Goal: Check status: Check status

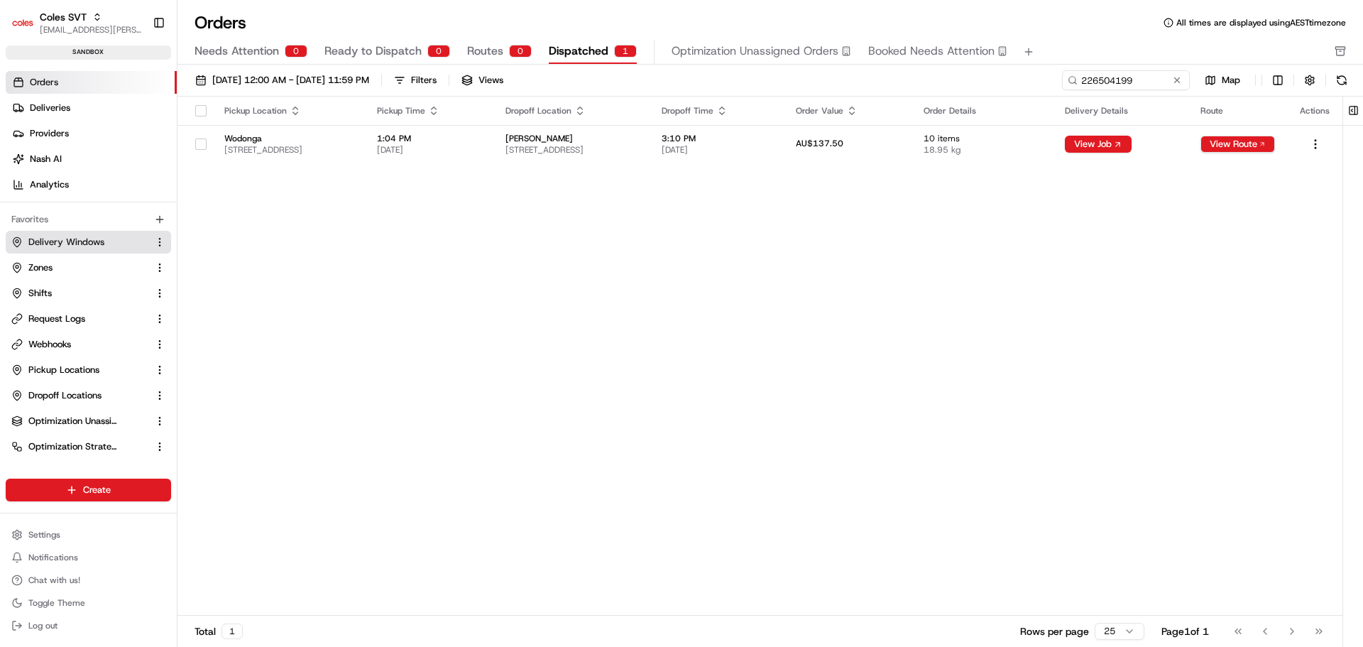
click at [78, 236] on span "Delivery Windows" at bounding box center [66, 242] width 76 height 13
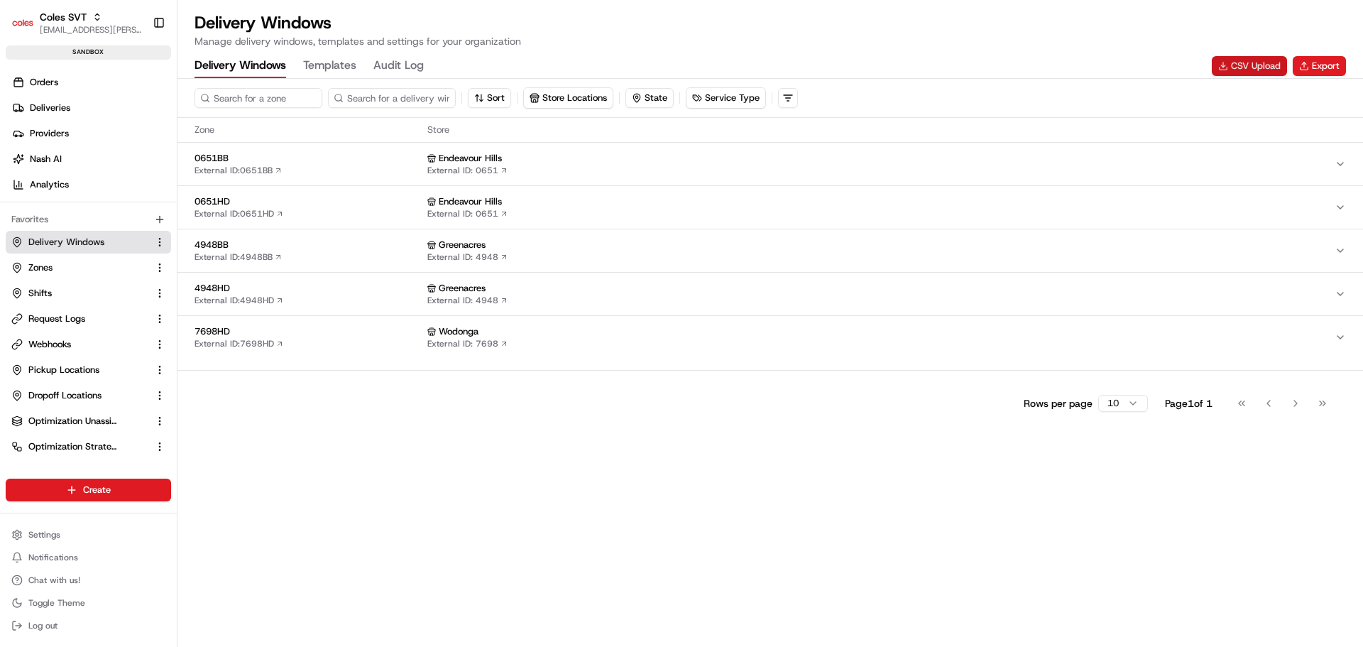
click at [1245, 72] on button "CSV Upload" at bounding box center [1248, 66] width 75 height 20
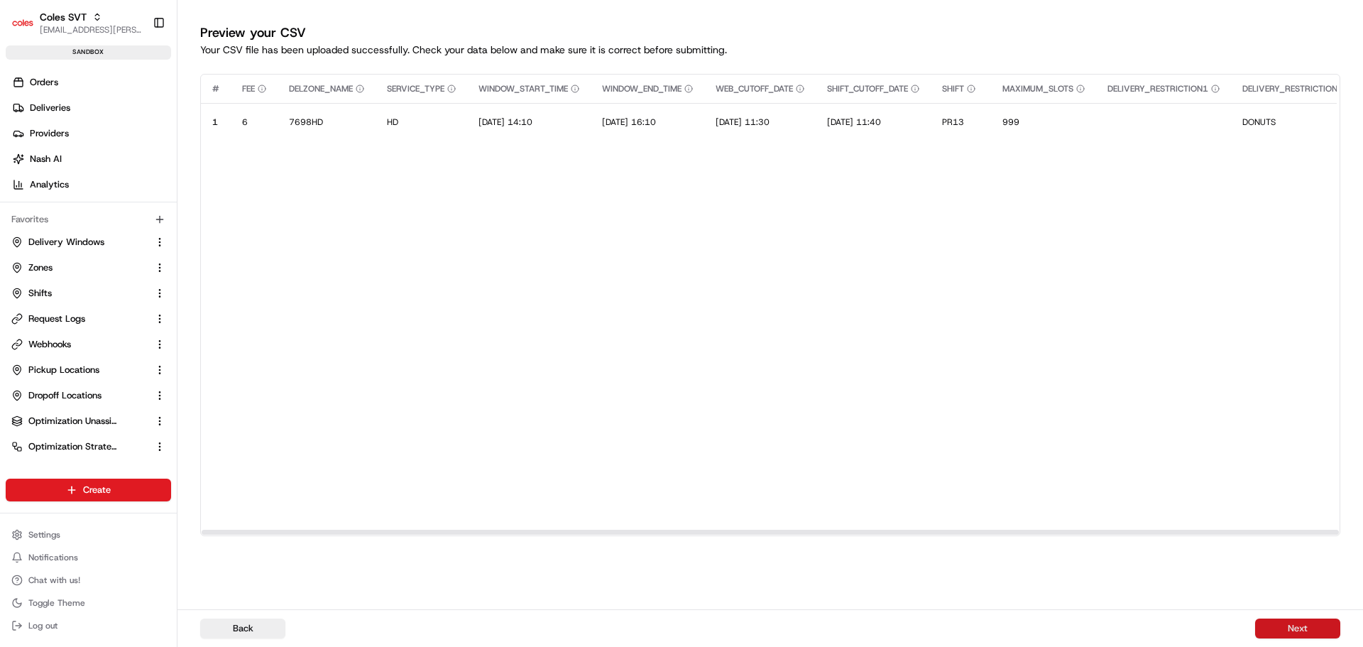
click at [1285, 634] on button "Next" at bounding box center [1297, 628] width 85 height 20
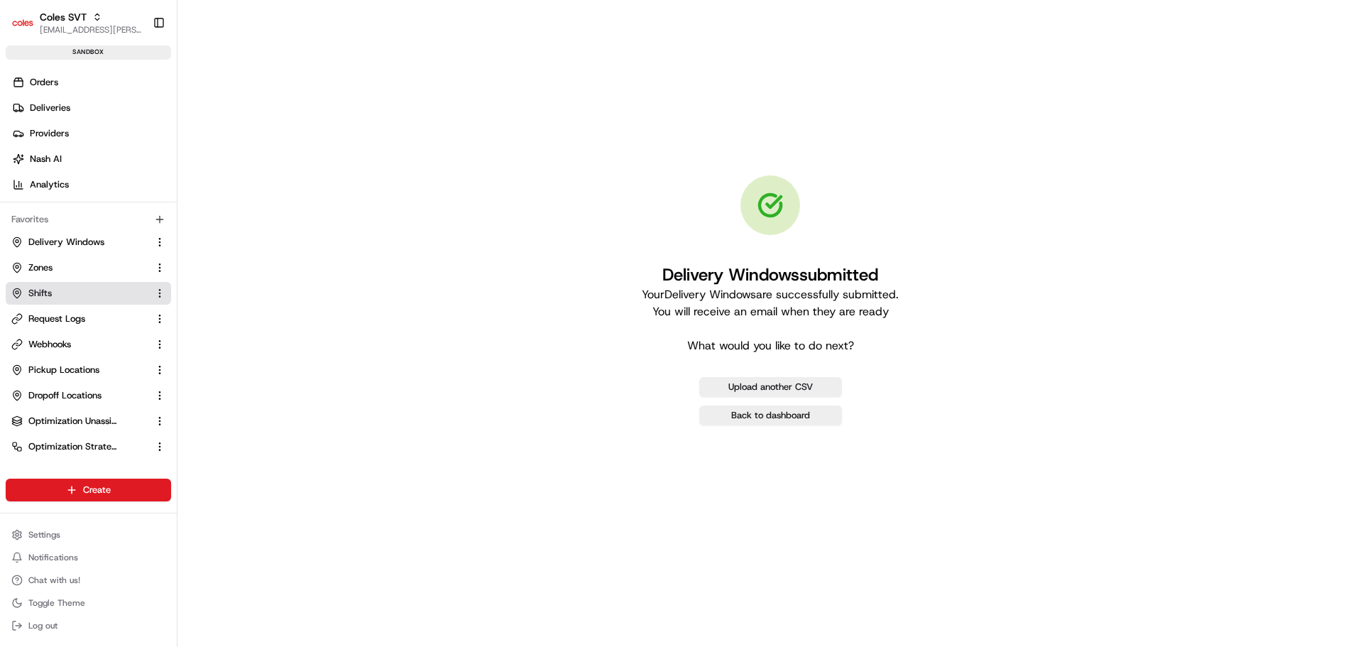
click at [57, 288] on link "Shifts" at bounding box center [79, 293] width 137 height 13
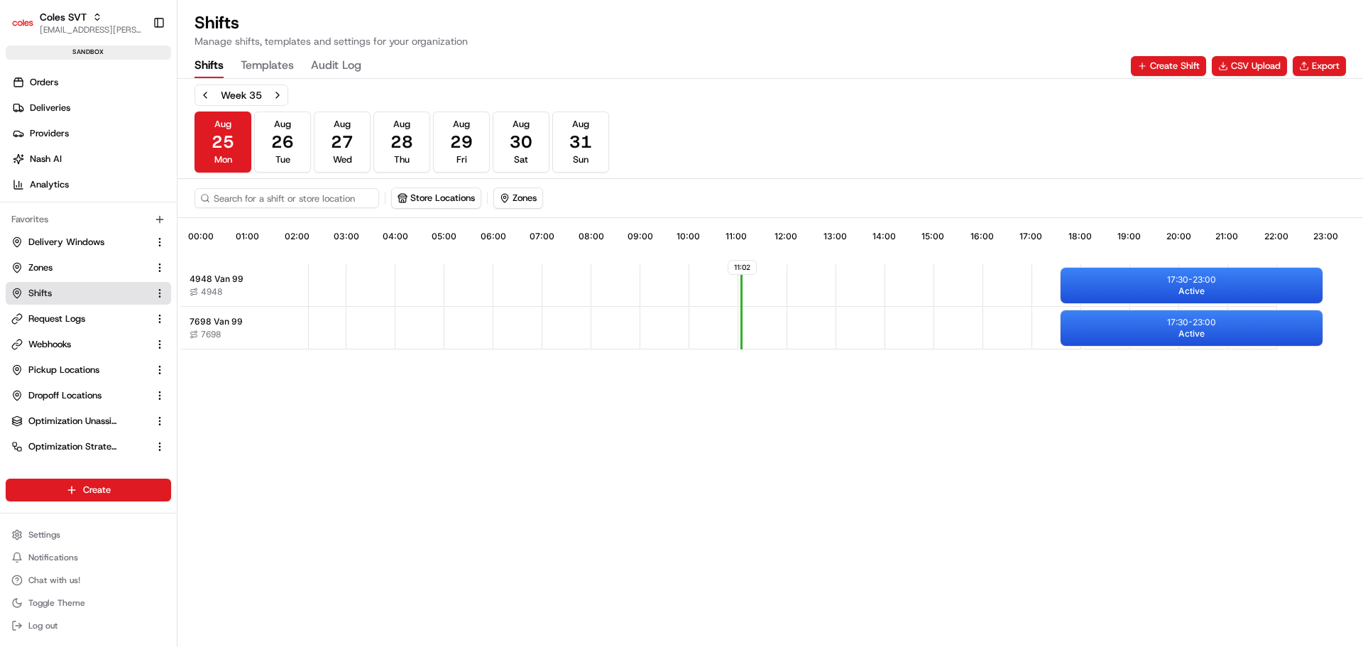
scroll to position [0, 125]
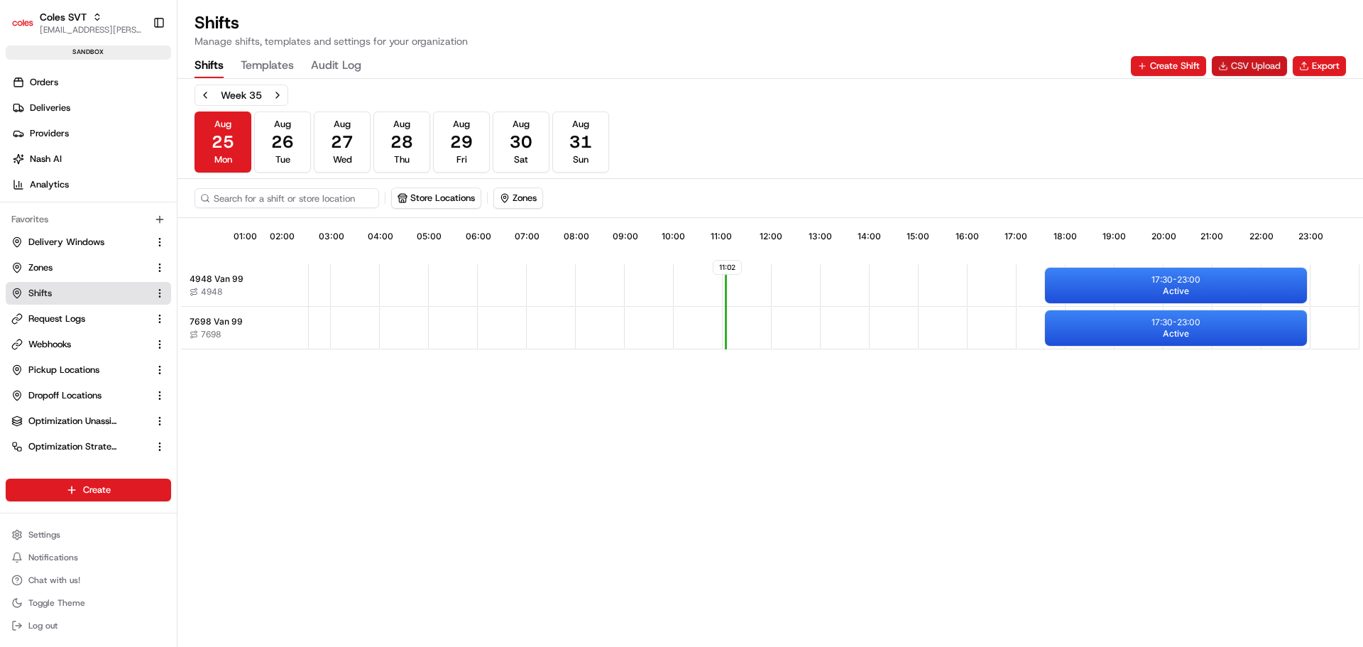
click at [1237, 65] on button "CSV Upload" at bounding box center [1248, 66] width 75 height 20
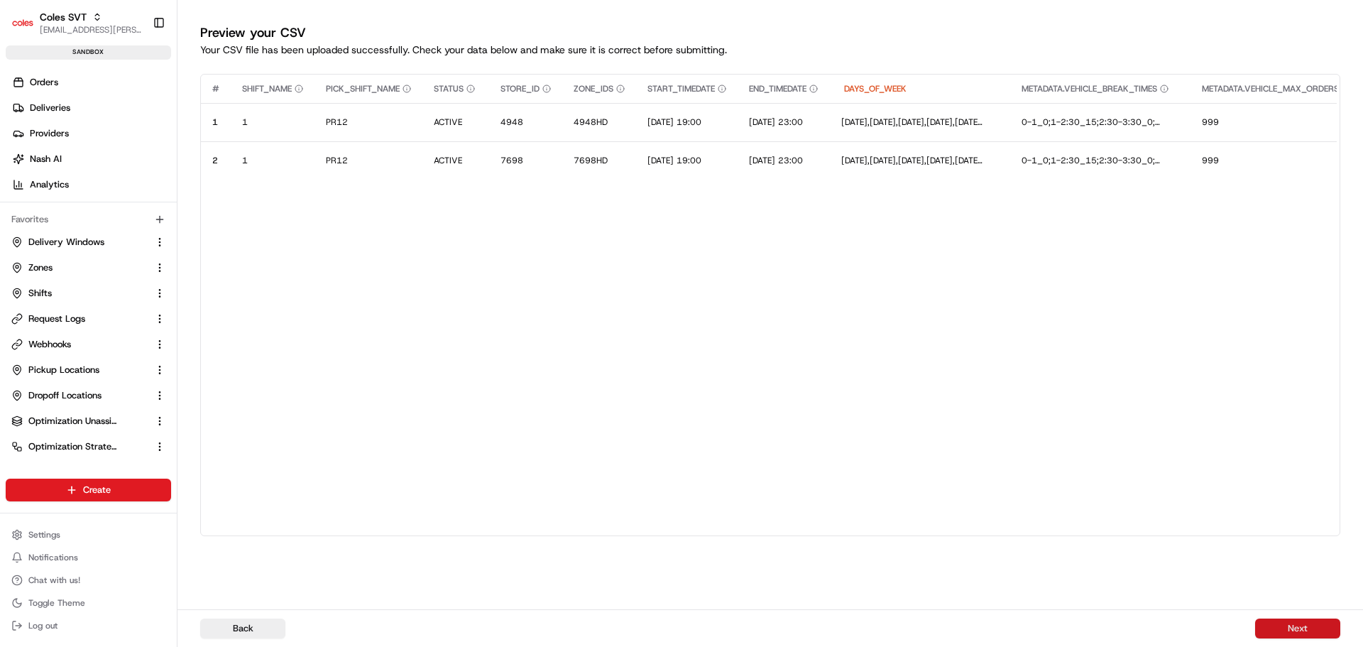
drag, startPoint x: 1294, startPoint y: 630, endPoint x: 1229, endPoint y: 596, distance: 73.0
click at [1293, 630] on button "Next" at bounding box center [1297, 628] width 85 height 20
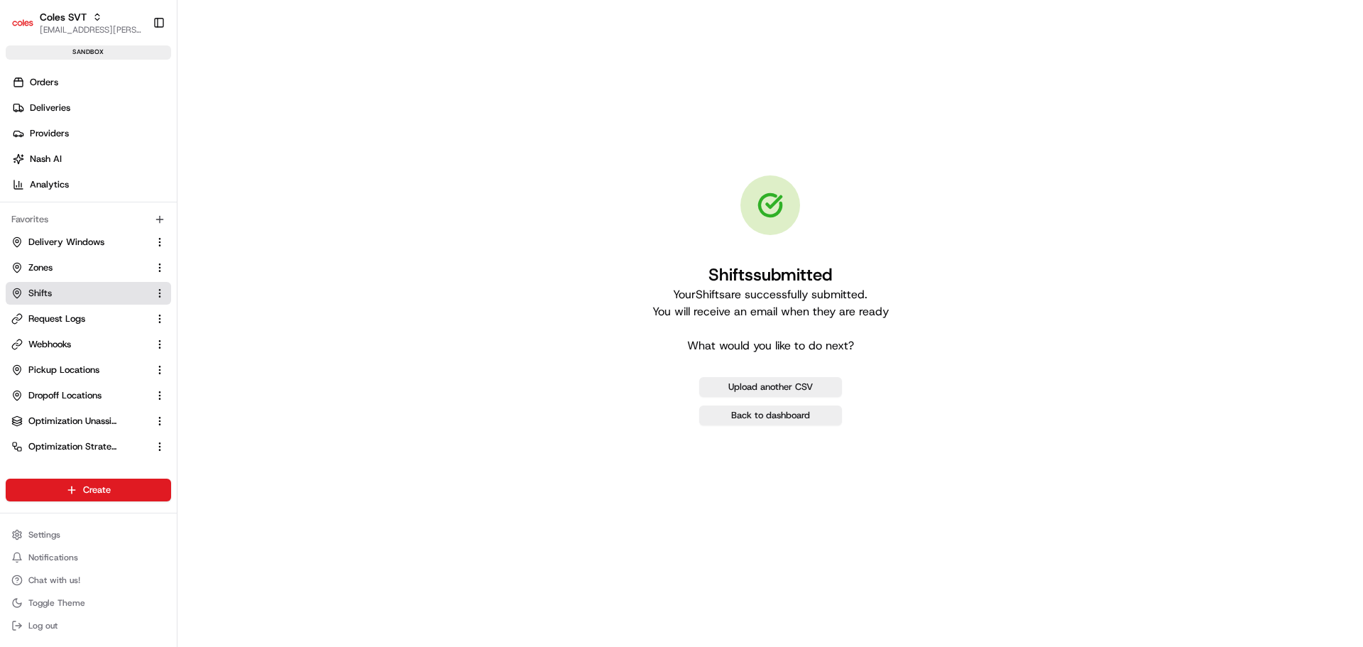
click at [42, 292] on span "Shifts" at bounding box center [39, 293] width 23 height 13
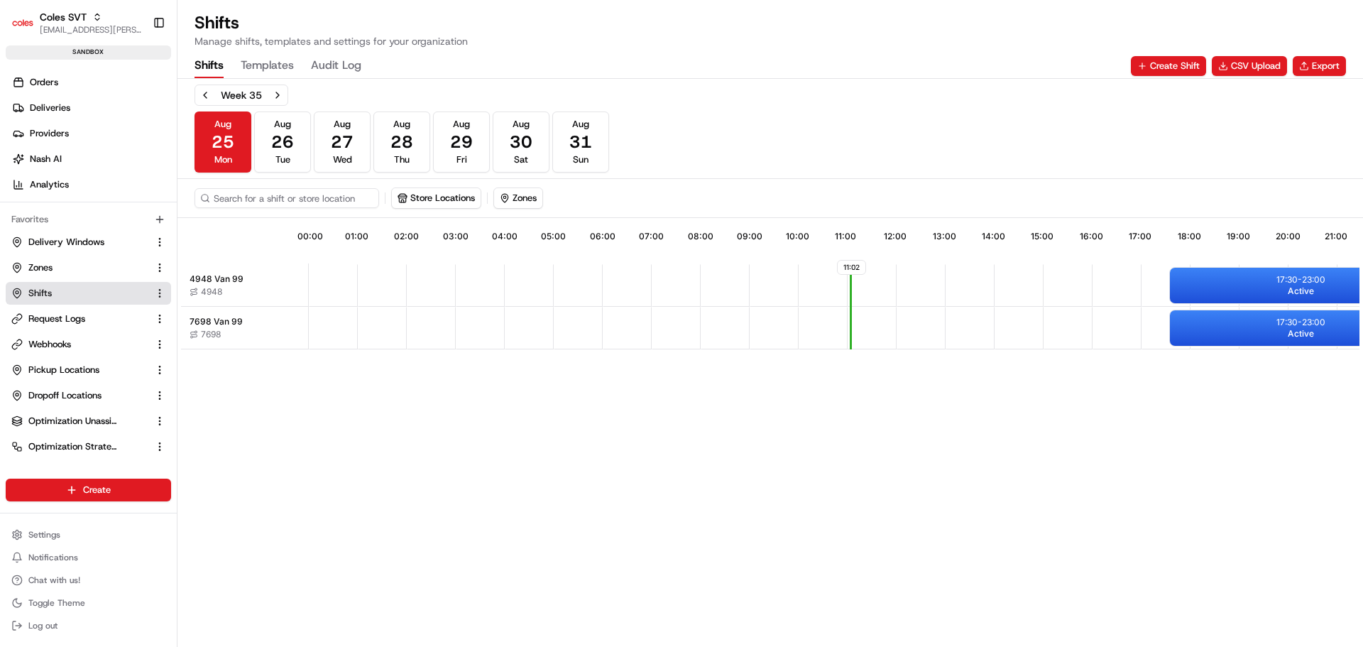
scroll to position [0, 125]
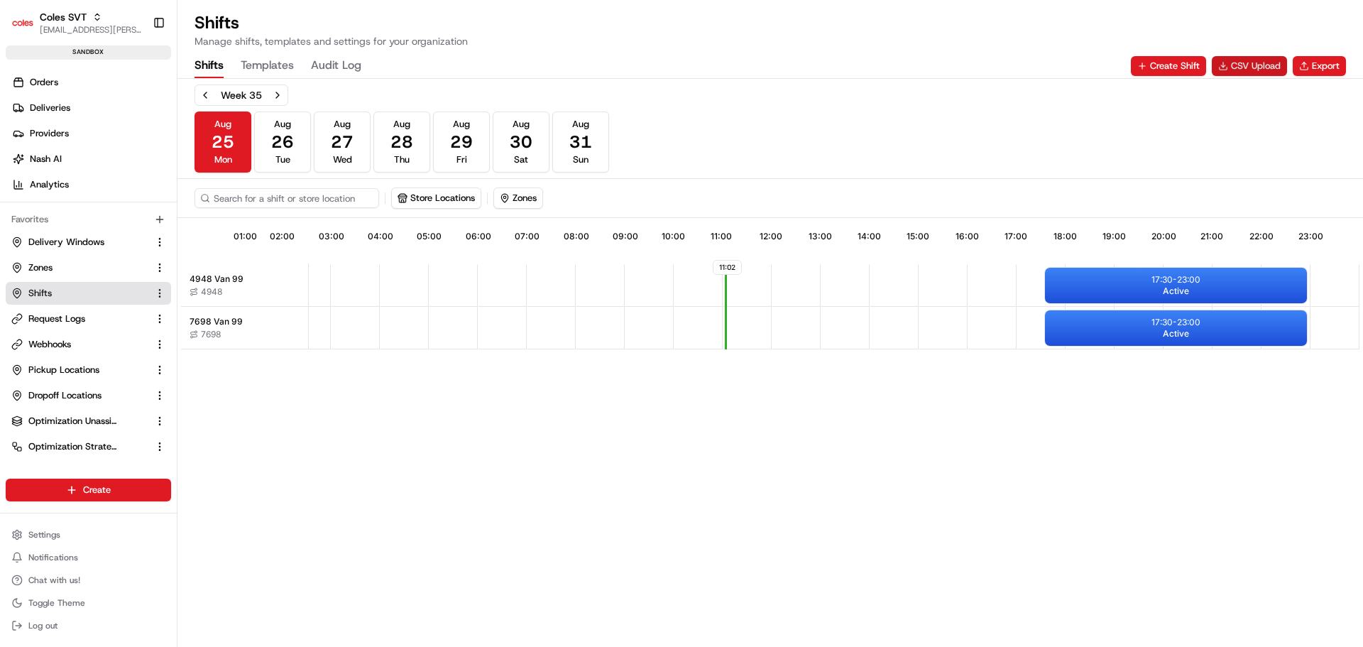
click at [1250, 69] on button "CSV Upload" at bounding box center [1248, 66] width 75 height 20
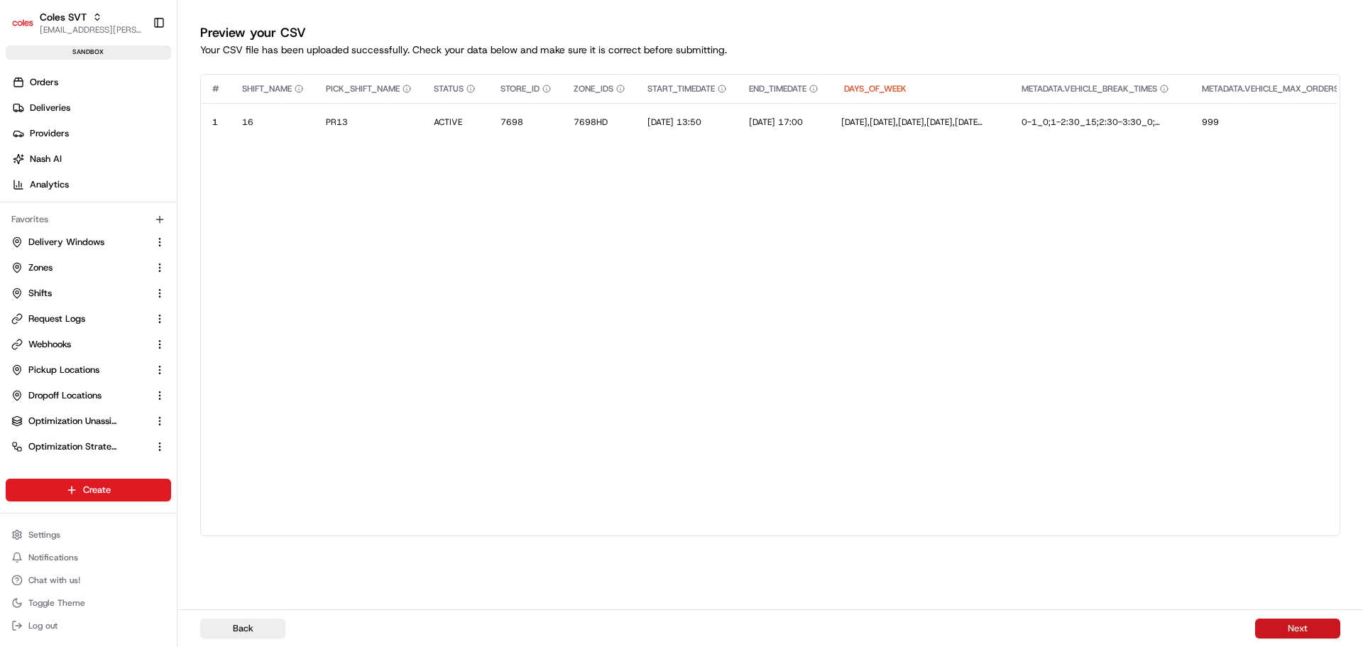
click at [1290, 627] on button "Next" at bounding box center [1297, 628] width 85 height 20
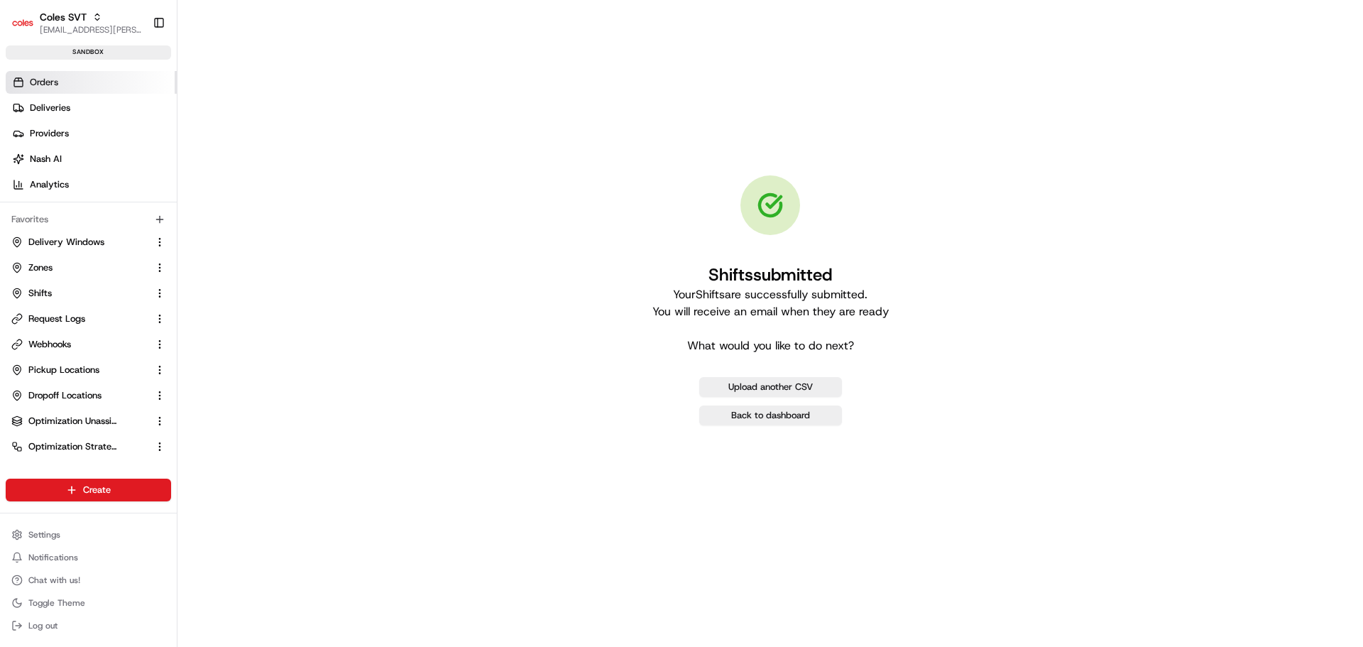
click at [32, 79] on span "Orders" at bounding box center [44, 82] width 28 height 13
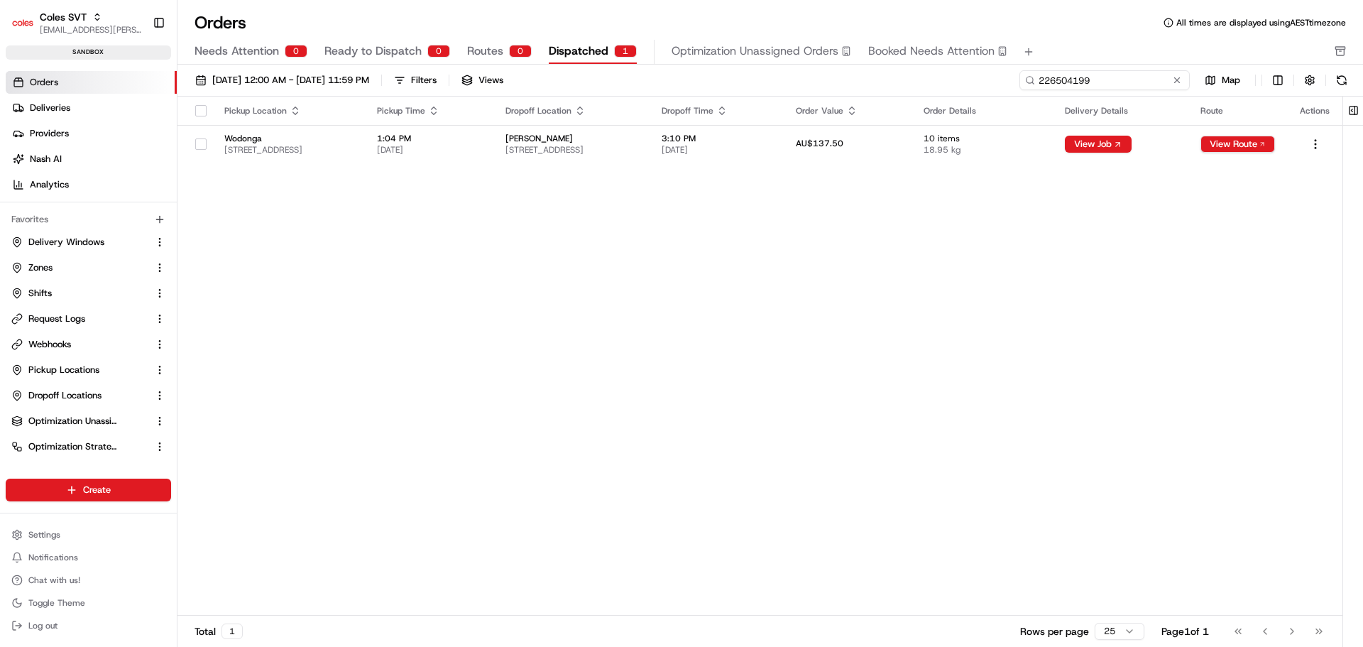
click at [1101, 82] on input "226504199" at bounding box center [1104, 80] width 170 height 20
paste input "2238"
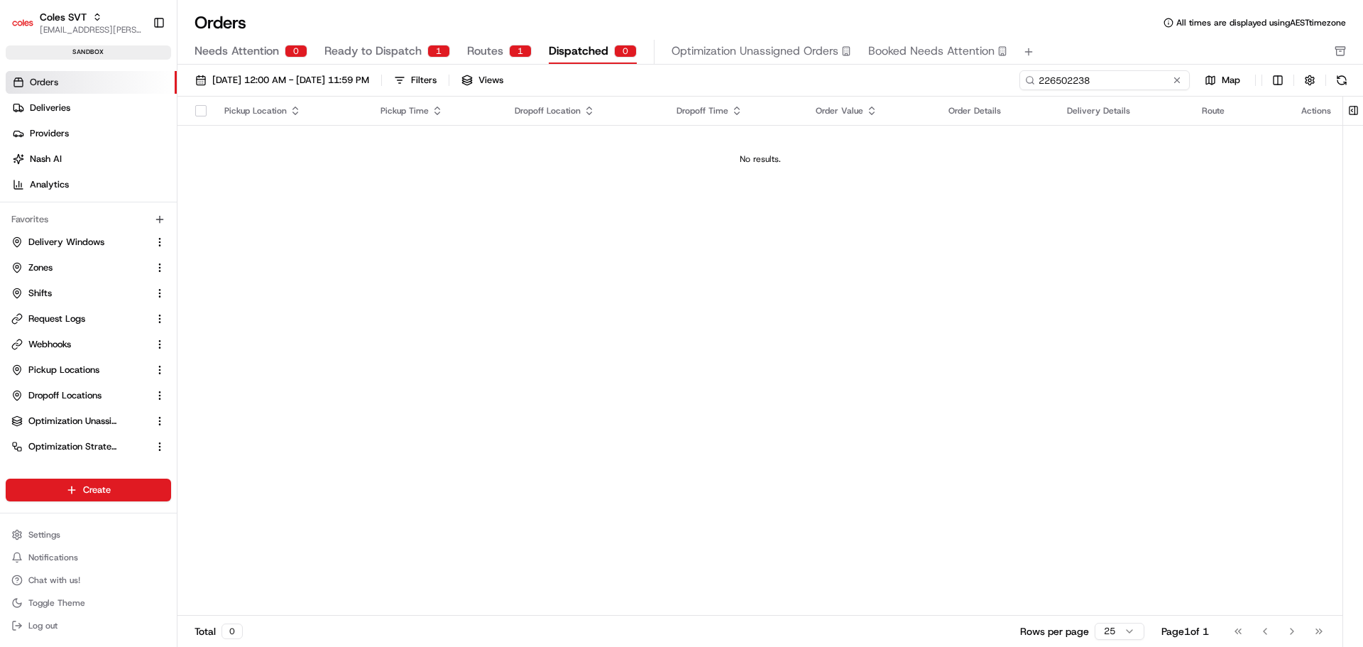
type input "226502238"
drag, startPoint x: 392, startPoint y: 49, endPoint x: 428, endPoint y: 57, distance: 36.5
click at [398, 50] on span "Ready to Dispatch" at bounding box center [372, 51] width 97 height 17
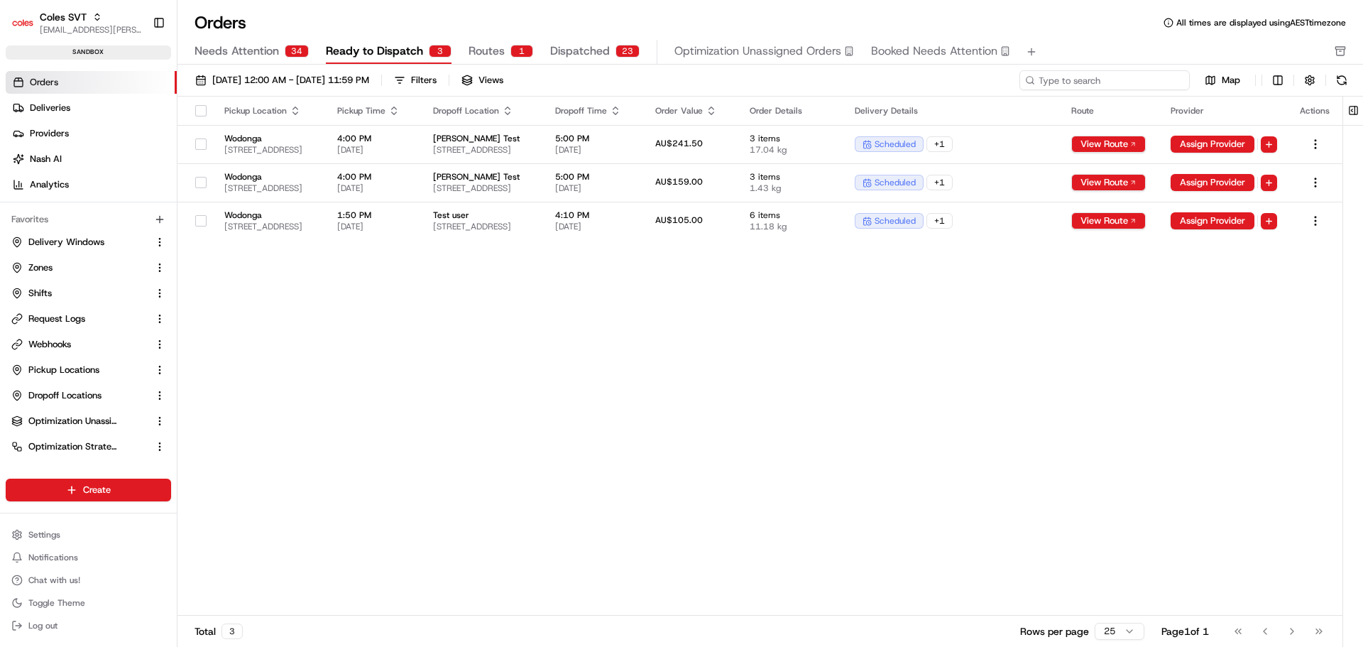
click at [1137, 81] on input at bounding box center [1104, 80] width 170 height 20
paste input "226502238"
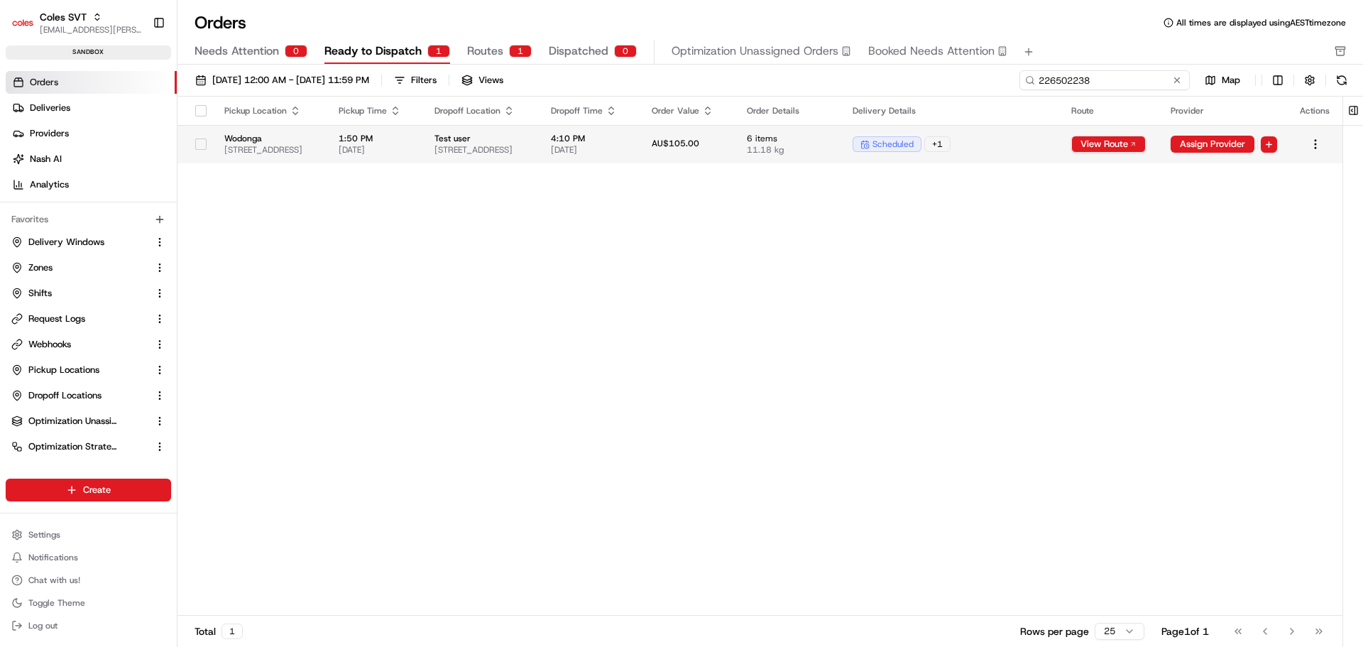
type input "226502238"
click at [539, 155] on td "Test user [STREET_ADDRESS]" at bounding box center [481, 144] width 116 height 38
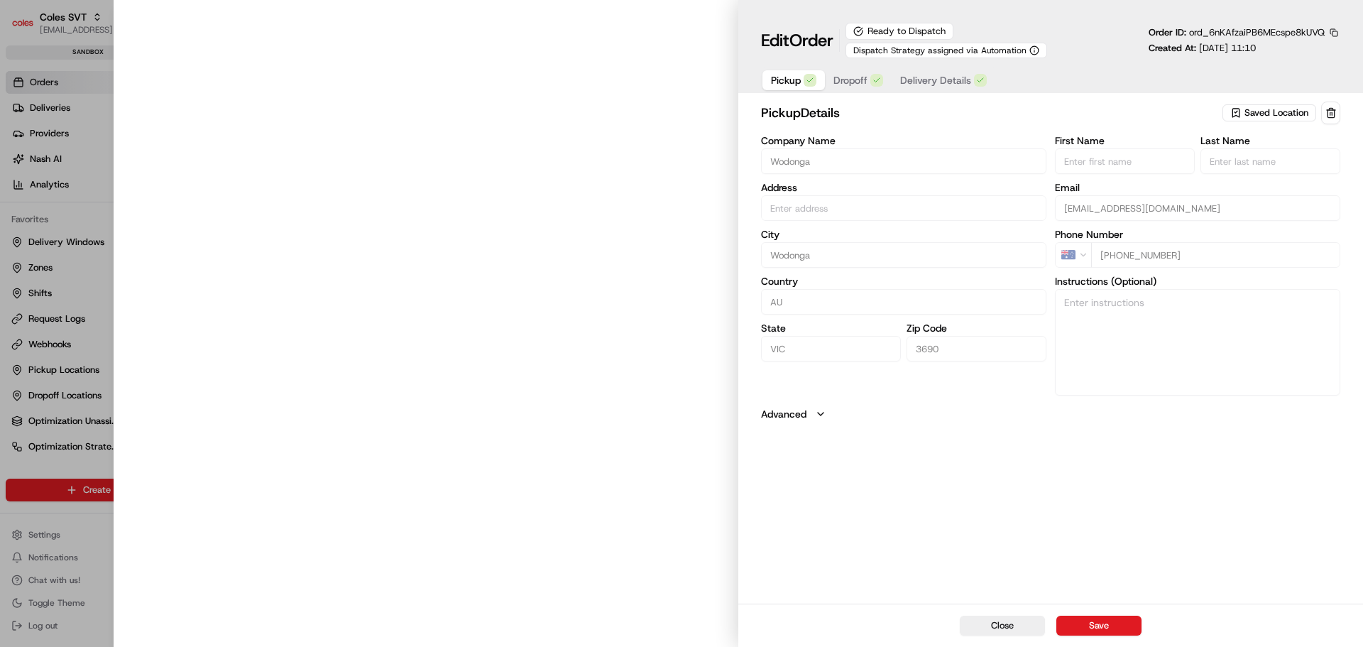
type input "[STREET_ADDRESS]"
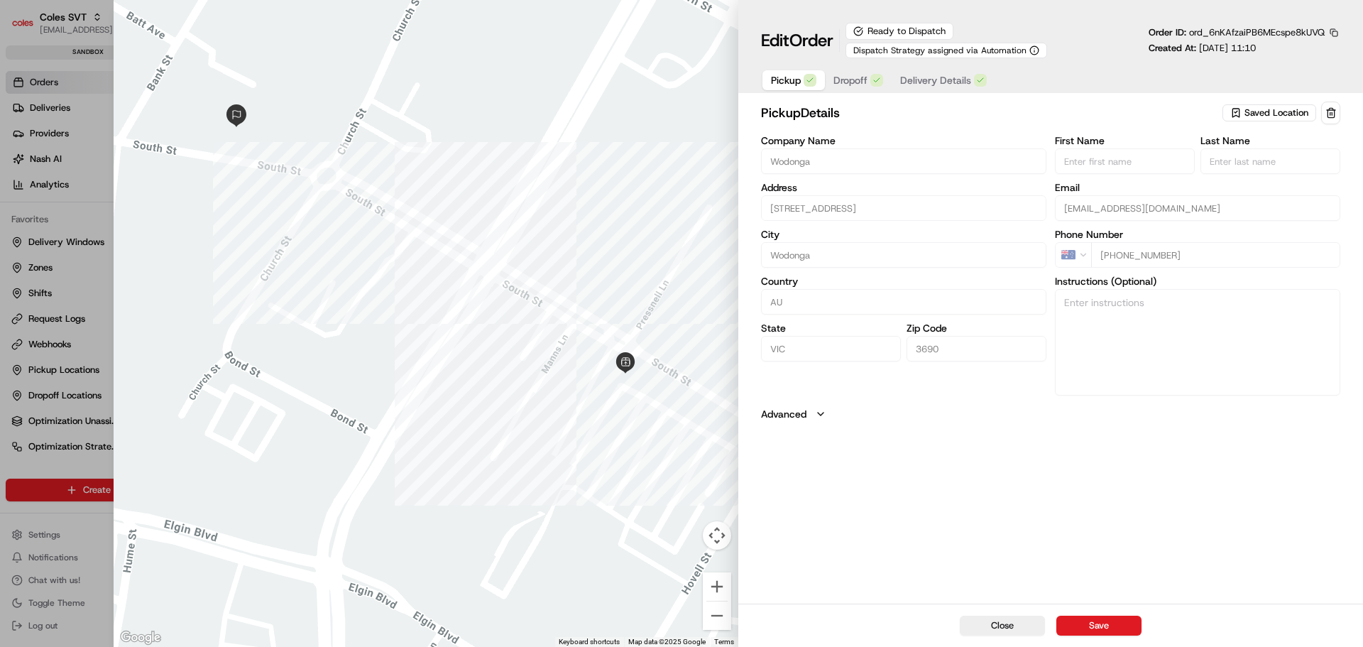
click at [938, 77] on span "Delivery Details" at bounding box center [935, 80] width 71 height 14
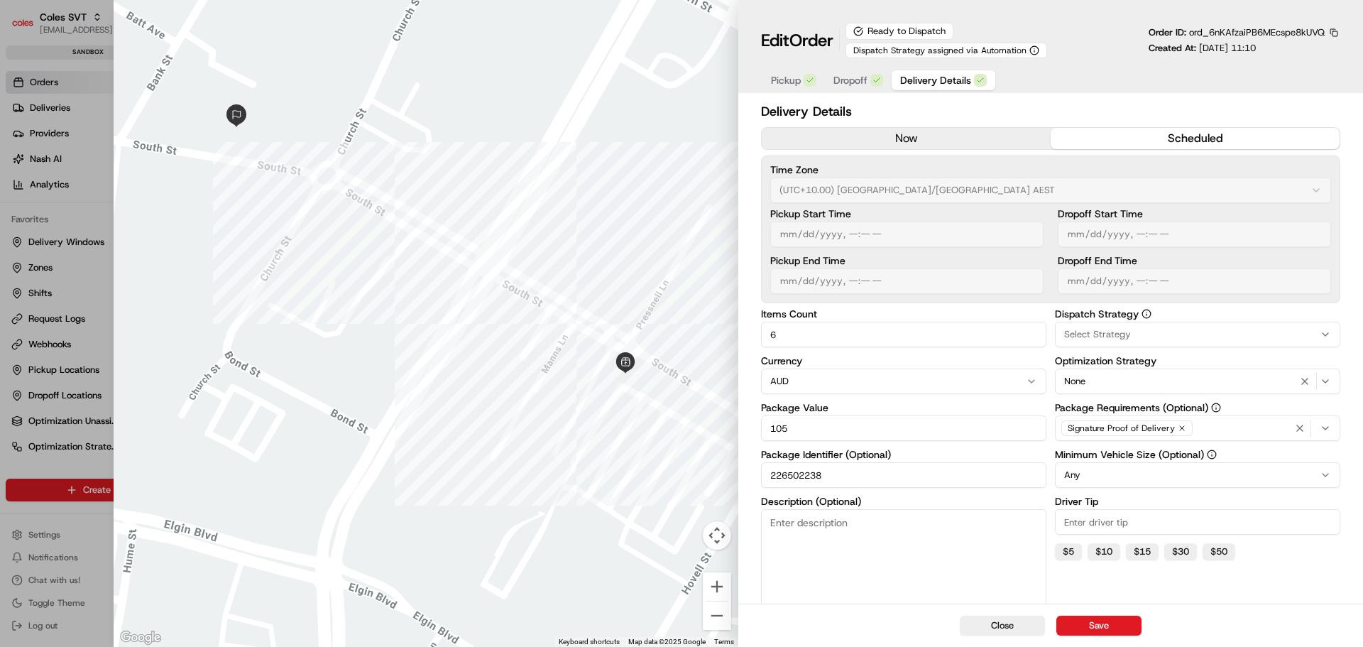
type input "1"
click at [95, 203] on div at bounding box center [681, 323] width 1363 height 647
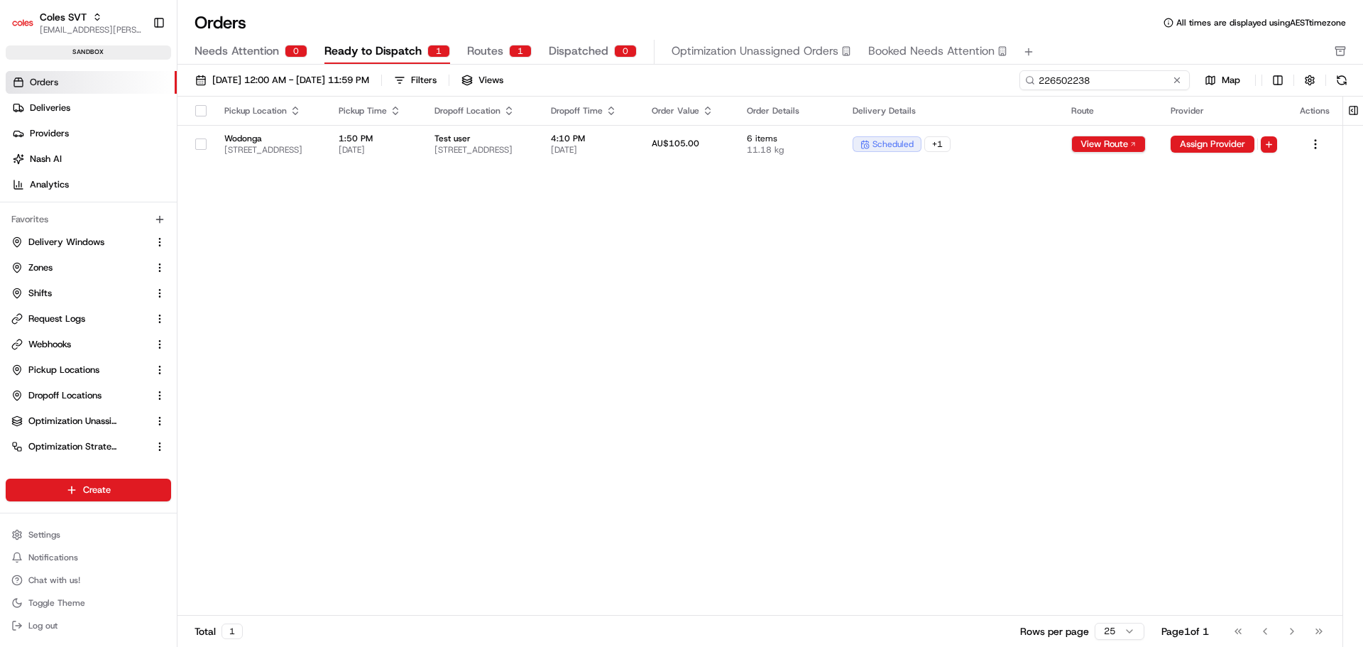
click at [1103, 77] on input "226502238" at bounding box center [1104, 80] width 170 height 20
click at [1063, 87] on input "226502238" at bounding box center [1104, 80] width 170 height 20
drag, startPoint x: 1041, startPoint y: 205, endPoint x: 1050, endPoint y: 172, distance: 33.7
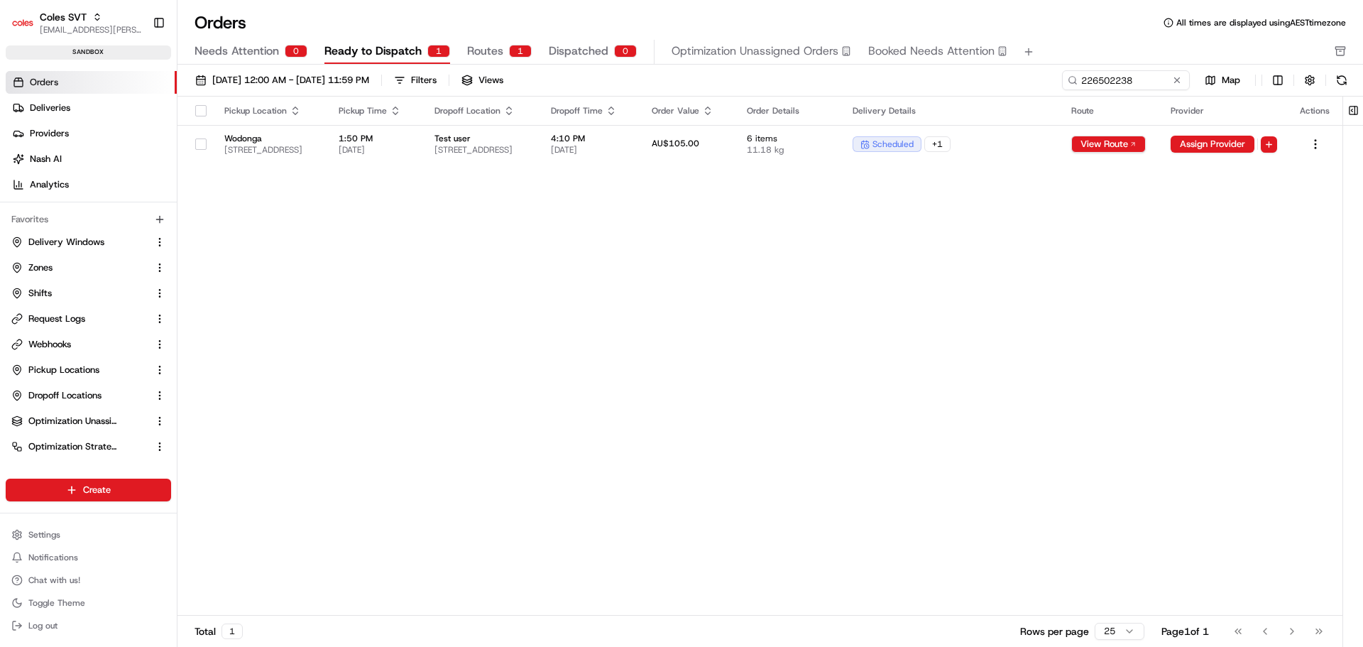
click at [1043, 198] on div "Pickup Location Pickup Time Dropoff Location Dropoff Time Order Value Order Det…" at bounding box center [759, 356] width 1165 height 519
click at [522, 57] on button "Routes 1" at bounding box center [499, 52] width 65 height 24
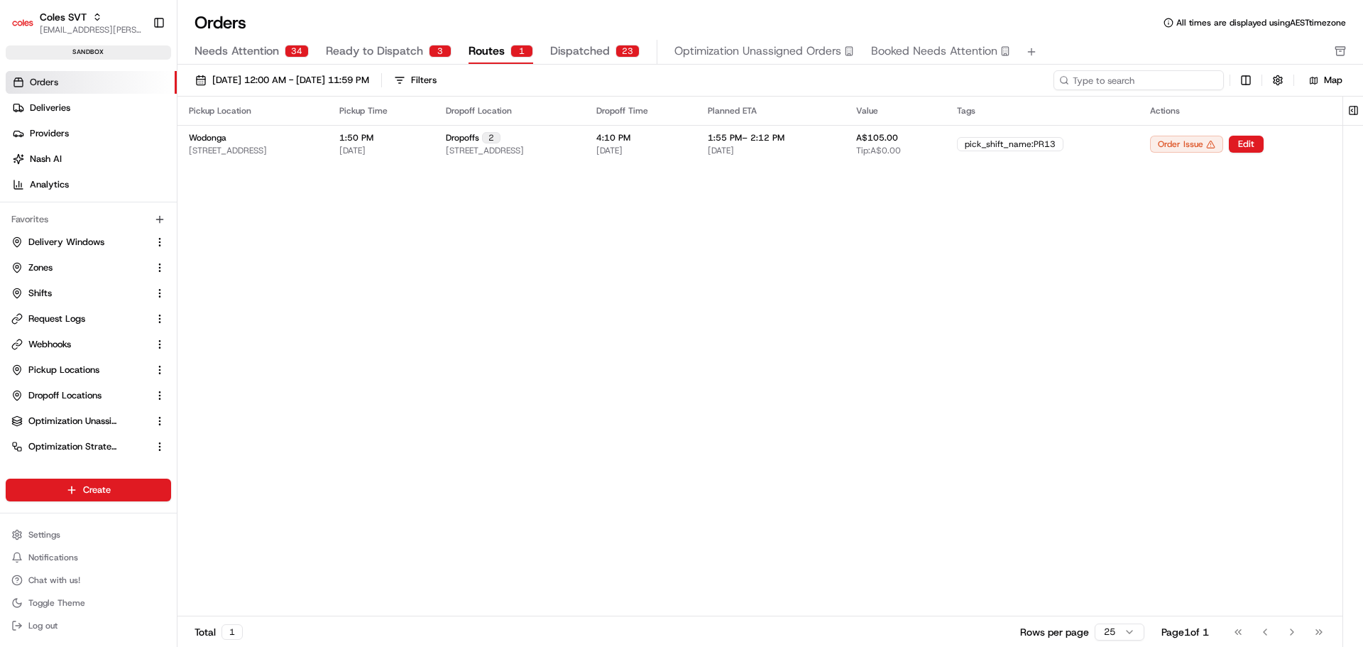
click at [1153, 79] on input at bounding box center [1138, 80] width 170 height 20
paste input "226502238"
type input "226502238"
click at [1092, 79] on input "226502238" at bounding box center [1138, 80] width 170 height 20
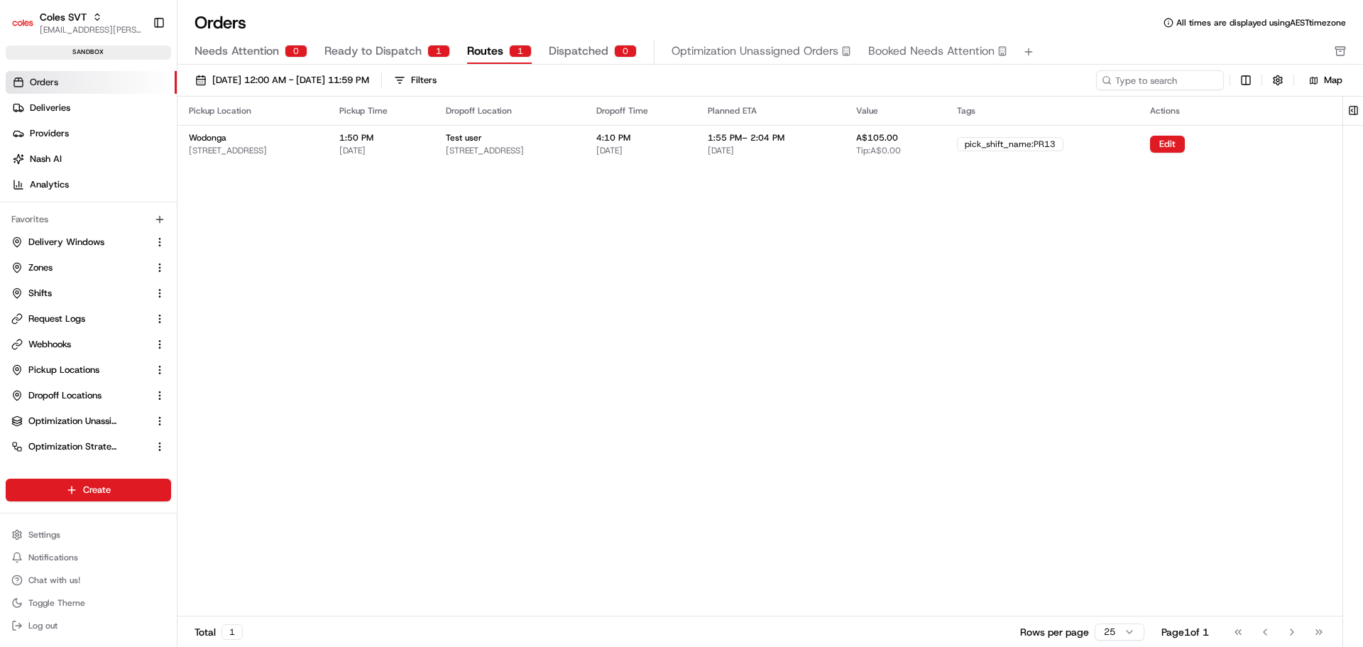
drag, startPoint x: 935, startPoint y: 178, endPoint x: 919, endPoint y: 178, distance: 15.6
click at [934, 178] on div "Pickup Location Pickup Time Dropoff Location Dropoff Time Planned ETA Value Tag…" at bounding box center [759, 356] width 1165 height 519
click at [1150, 68] on div "[DATE] 12:00 AM - [DATE] 11:59 PM Filters Map" at bounding box center [769, 81] width 1185 height 32
click at [1150, 75] on input at bounding box center [1138, 80] width 170 height 20
click at [417, 48] on span "Ready to Dispatch" at bounding box center [374, 51] width 97 height 17
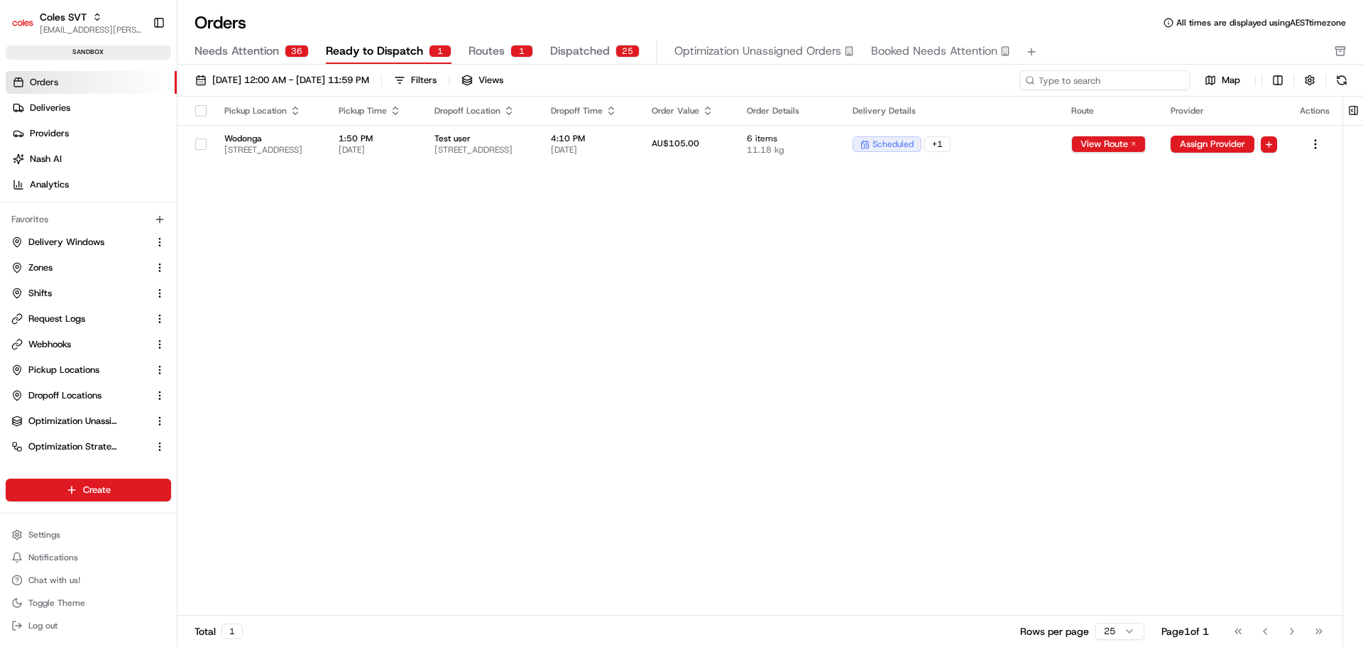
click at [1109, 83] on input at bounding box center [1104, 80] width 170 height 20
paste input "226502238"
type input "226502238"
